Goal: Task Accomplishment & Management: Manage account settings

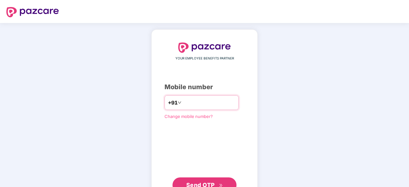
click at [190, 105] on input "number" at bounding box center [209, 103] width 52 height 10
type input "**********"
click at [203, 182] on span "Send OTP" at bounding box center [200, 185] width 28 height 7
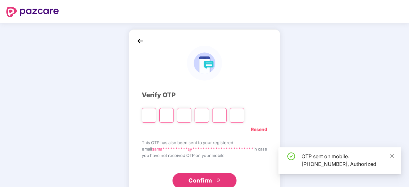
type input "*"
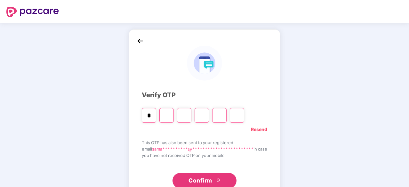
type input "*"
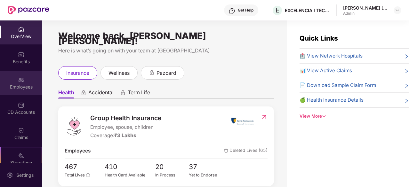
click at [23, 85] on div "Employees" at bounding box center [21, 87] width 42 height 6
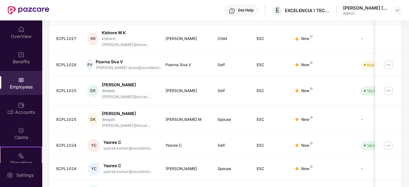
scroll to position [180, 0]
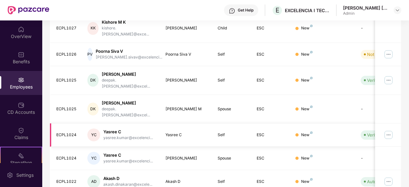
click at [390, 130] on img at bounding box center [388, 135] width 10 height 10
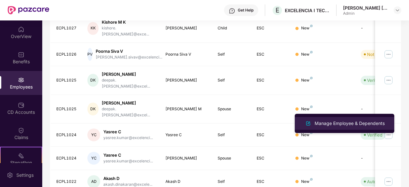
click at [332, 121] on div "Manage Employee & Dependents" at bounding box center [349, 123] width 73 height 7
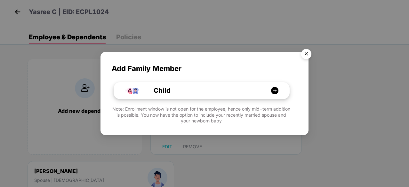
click at [240, 97] on div "Child" at bounding box center [201, 91] width 175 height 17
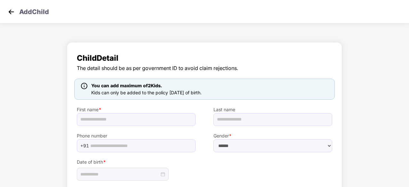
click at [10, 12] on img at bounding box center [11, 12] width 10 height 10
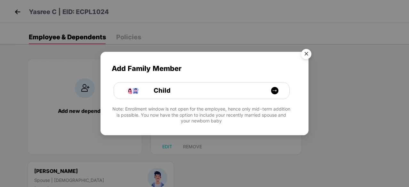
click at [304, 53] on img "Close" at bounding box center [306, 55] width 18 height 18
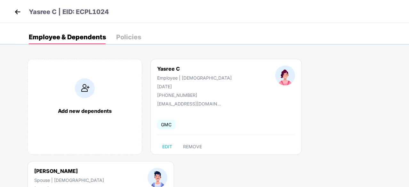
click at [16, 11] on img at bounding box center [18, 12] width 10 height 10
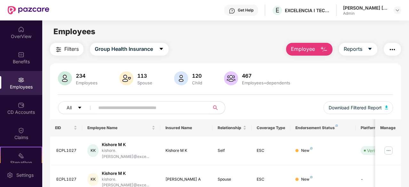
click at [18, 84] on div "Employees" at bounding box center [21, 87] width 42 height 6
